Goal: Communication & Community: Answer question/provide support

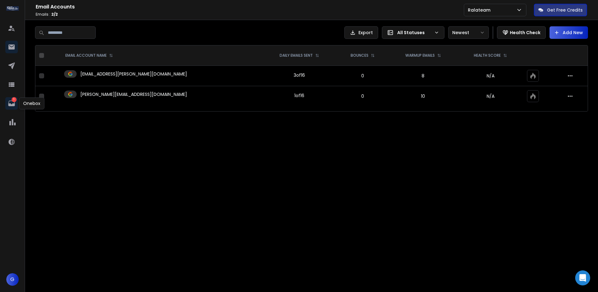
click at [14, 103] on icon at bounding box center [12, 103] width 8 height 8
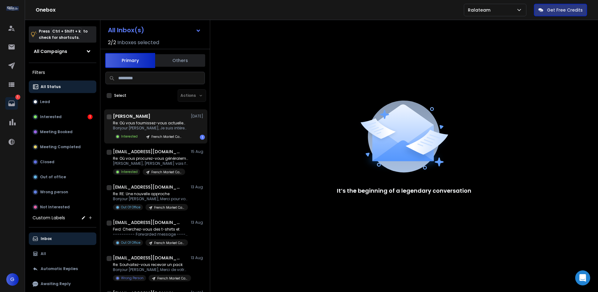
click at [134, 117] on h1 "[PERSON_NAME]" at bounding box center [132, 116] width 38 height 6
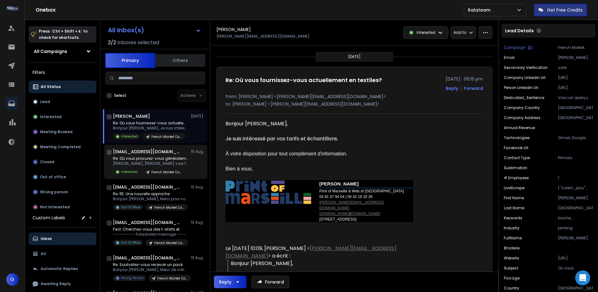
click at [160, 151] on h1 "[EMAIL_ADDRESS][DOMAIN_NAME]" at bounding box center [147, 151] width 69 height 6
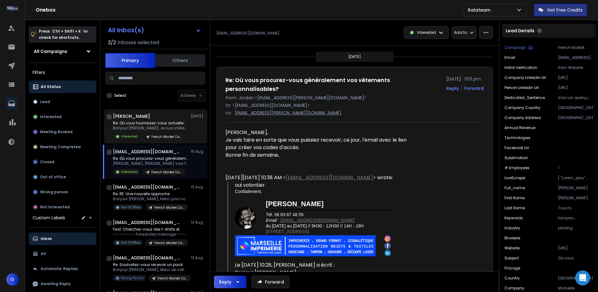
click at [163, 126] on p "Bonjour [PERSON_NAME], Je suis intéressé" at bounding box center [150, 127] width 75 height 5
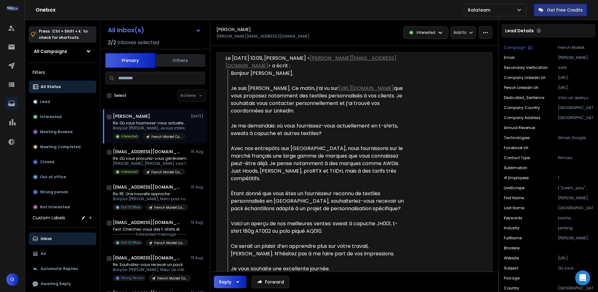
scroll to position [184, 0]
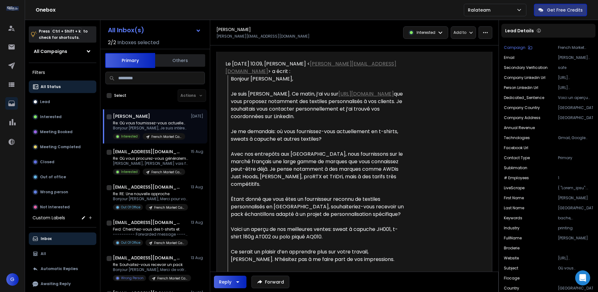
click at [338, 96] on link "[URL][DOMAIN_NAME]" at bounding box center [365, 93] width 55 height 7
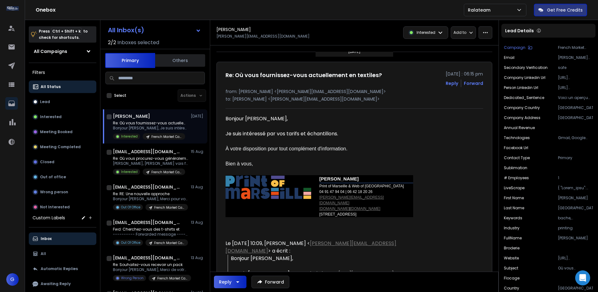
scroll to position [0, 0]
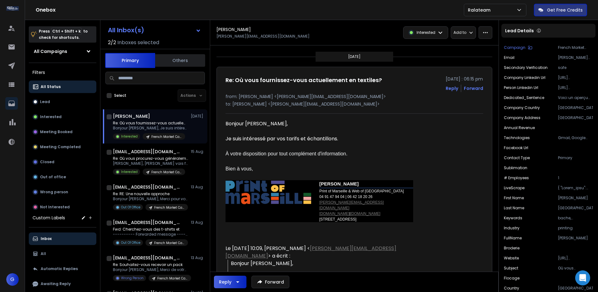
click at [453, 89] on button "Reply" at bounding box center [452, 88] width 13 height 6
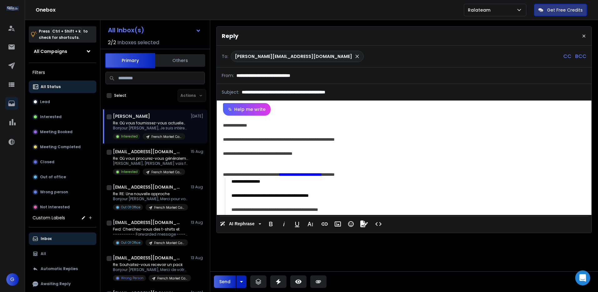
click at [368, 157] on div at bounding box center [403, 160] width 360 height 7
click at [315, 152] on div "**********" at bounding box center [401, 153] width 356 height 7
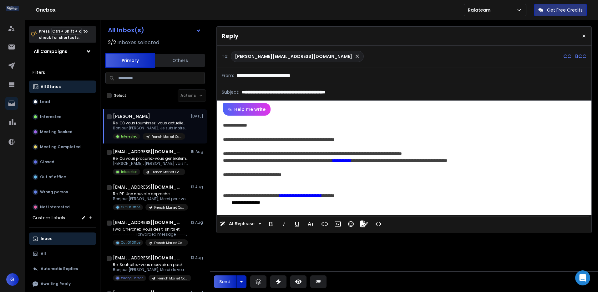
click at [303, 172] on div "**********" at bounding box center [401, 174] width 356 height 7
click at [224, 281] on button "Send" at bounding box center [225, 281] width 22 height 13
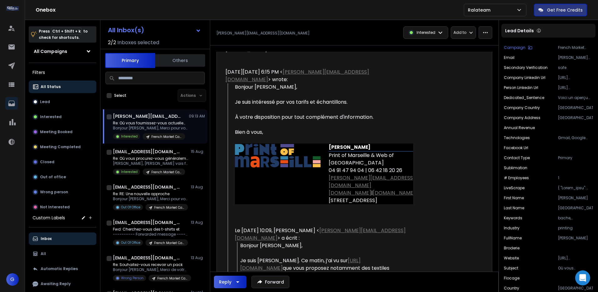
scroll to position [188, 0]
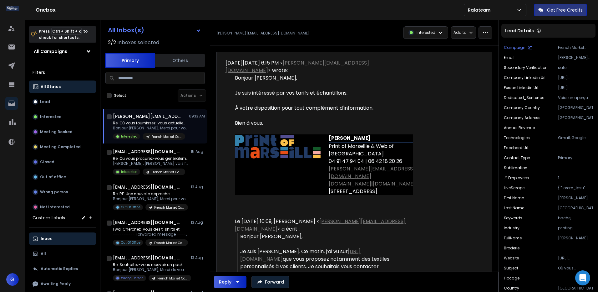
click at [276, 281] on button "Forward" at bounding box center [270, 281] width 38 height 13
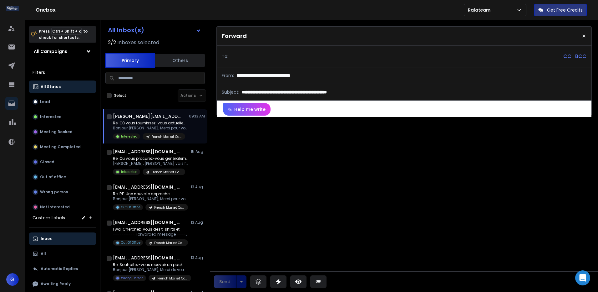
scroll to position [0, 0]
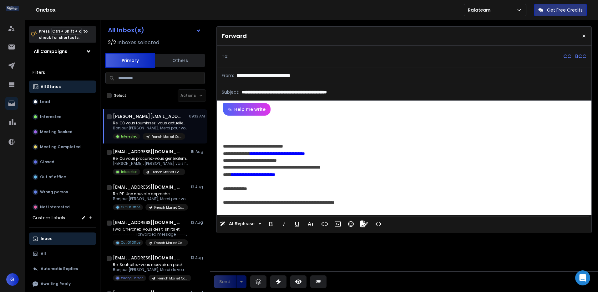
click at [329, 49] on div "To: CC BCC" at bounding box center [404, 56] width 375 height 21
click at [317, 60] on div at bounding box center [396, 56] width 330 height 11
click at [257, 126] on div at bounding box center [404, 125] width 362 height 7
click at [261, 57] on input at bounding box center [253, 56] width 44 height 11
type input "*"
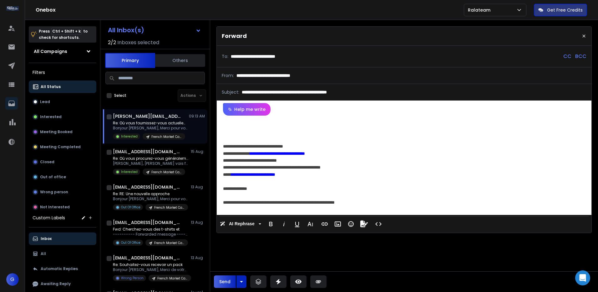
scroll to position [0, 5]
type input "**********"
click at [224, 281] on button "Send" at bounding box center [225, 281] width 22 height 13
